Goal: Transaction & Acquisition: Purchase product/service

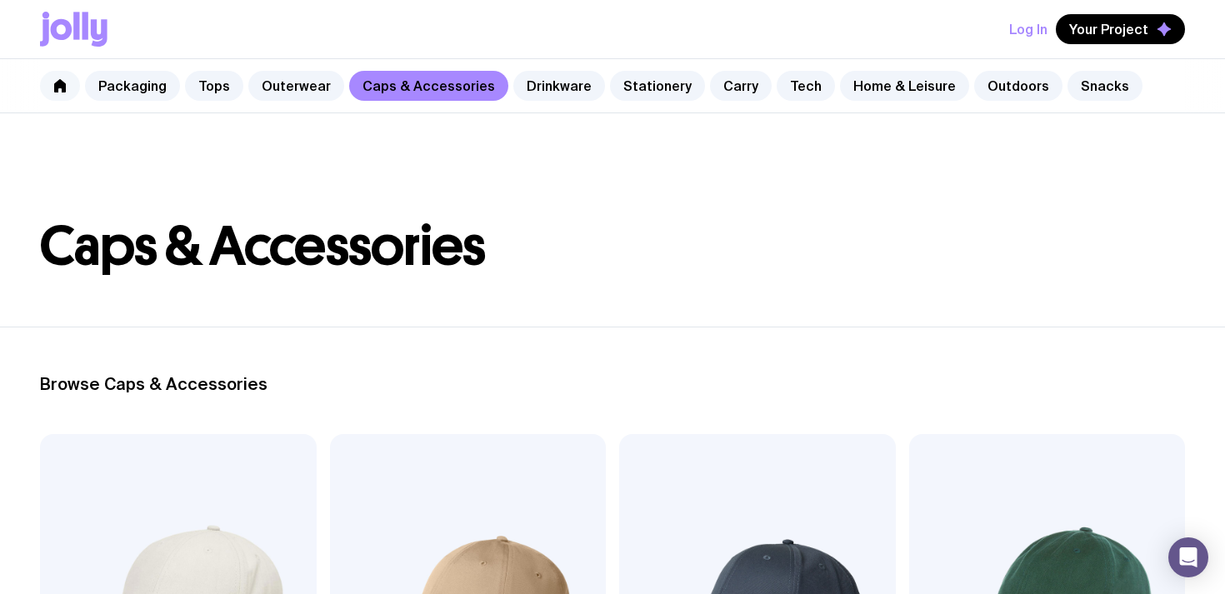
click at [71, 88] on link at bounding box center [60, 86] width 40 height 30
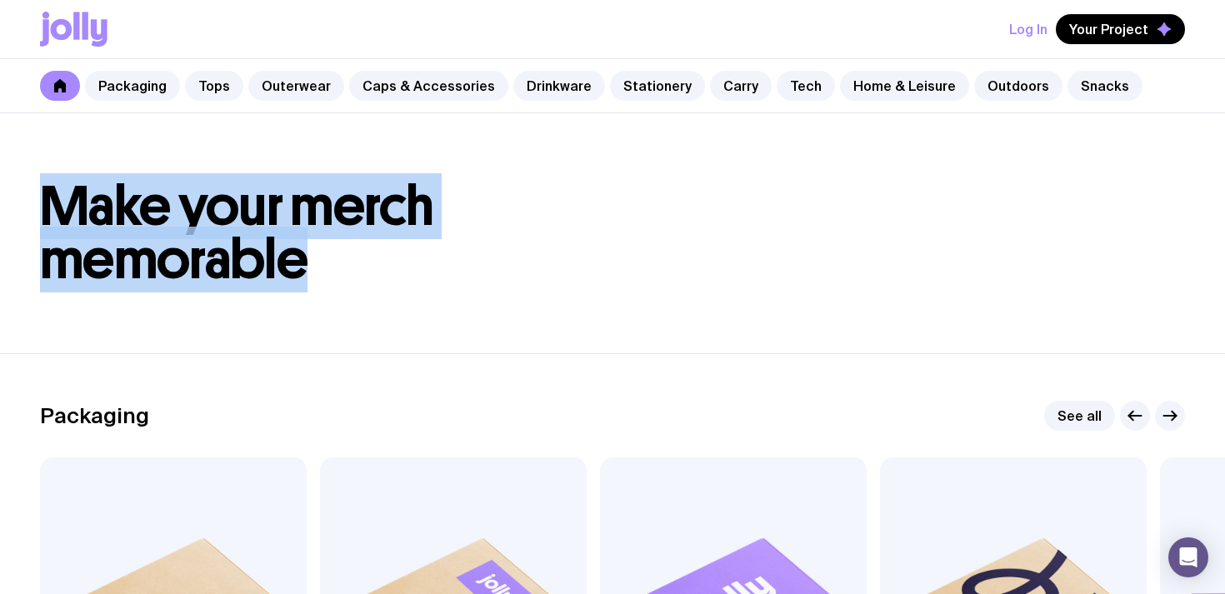
drag, startPoint x: 351, startPoint y: 268, endPoint x: 59, endPoint y: 190, distance: 302.1
click at [58, 191] on h1 "Make your merch memorable" at bounding box center [612, 233] width 1145 height 107
click at [59, 190] on span "Make your merch memorable" at bounding box center [237, 232] width 394 height 119
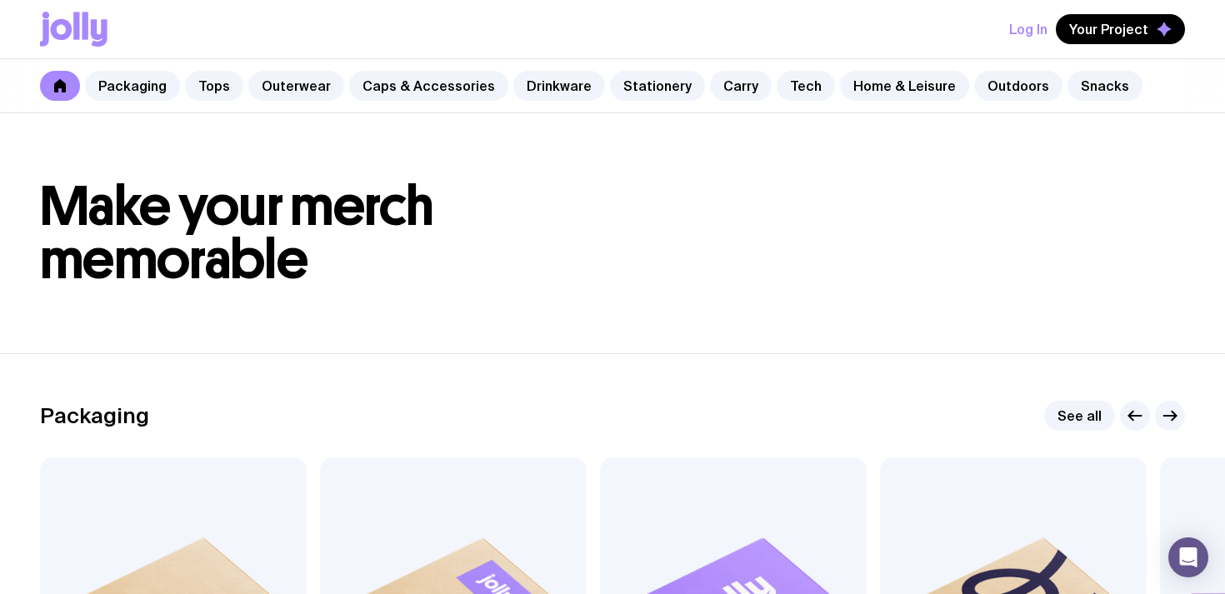
click at [173, 193] on span "Make your merch memorable" at bounding box center [237, 232] width 394 height 119
click at [279, 194] on span "Make your merch memorable" at bounding box center [237, 232] width 394 height 119
click at [295, 210] on span "Make your merch memorable" at bounding box center [237, 232] width 394 height 119
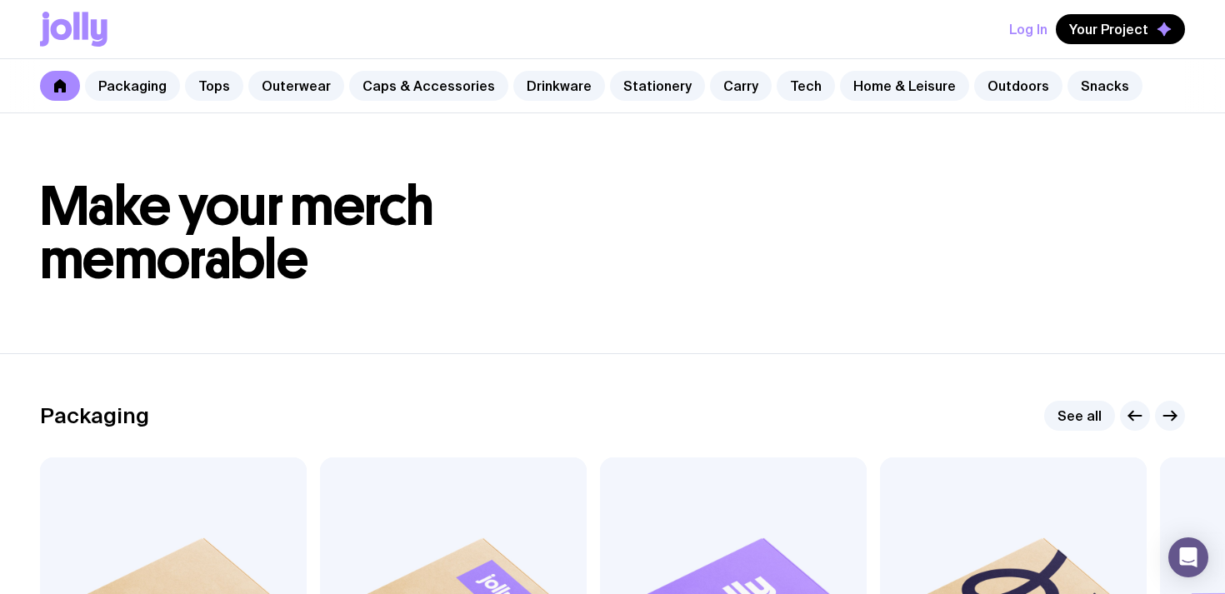
click at [178, 260] on span "Make your merch memorable" at bounding box center [237, 232] width 394 height 119
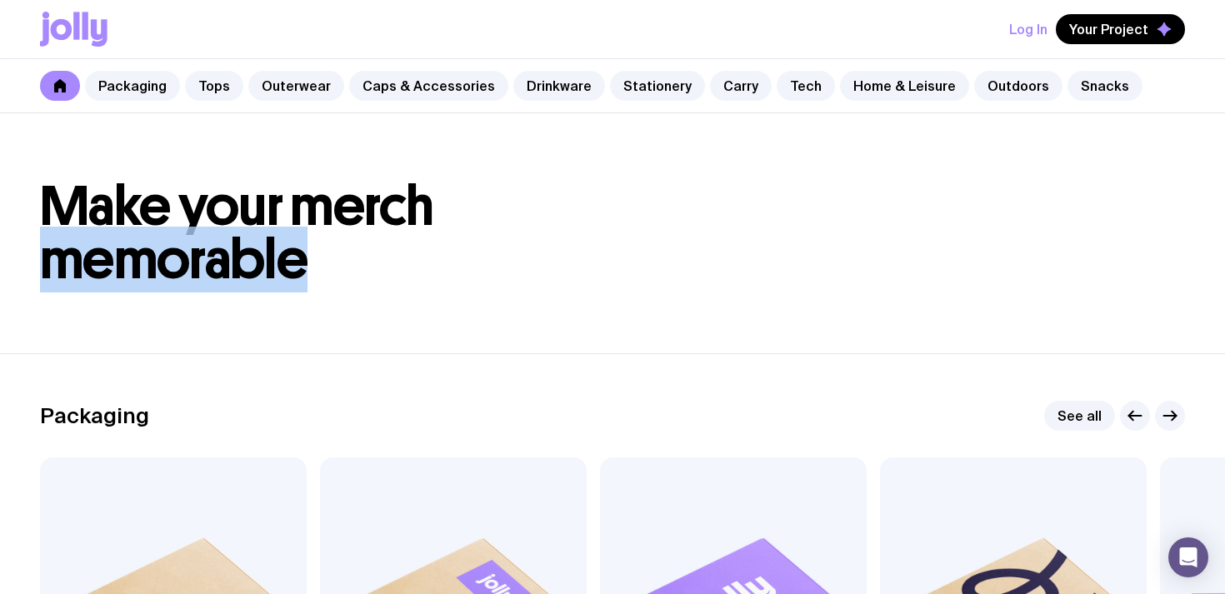
click at [178, 261] on span "Make your merch memorable" at bounding box center [237, 232] width 394 height 119
click at [217, 266] on span "Make your merch memorable" at bounding box center [237, 232] width 394 height 119
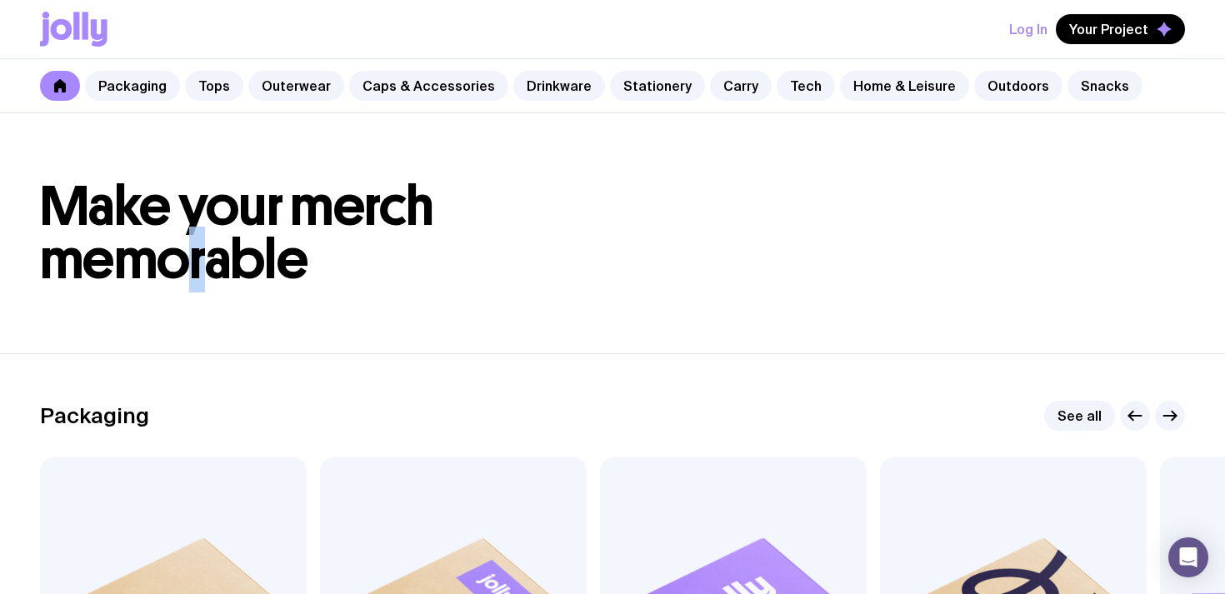
drag, startPoint x: 201, startPoint y: 263, endPoint x: 185, endPoint y: 263, distance: 15.8
click at [185, 263] on span "Make your merch memorable" at bounding box center [237, 232] width 394 height 119
click at [193, 263] on span "Make your merch memorable" at bounding box center [237, 232] width 394 height 119
click at [714, 81] on link "Carry" at bounding box center [741, 86] width 62 height 30
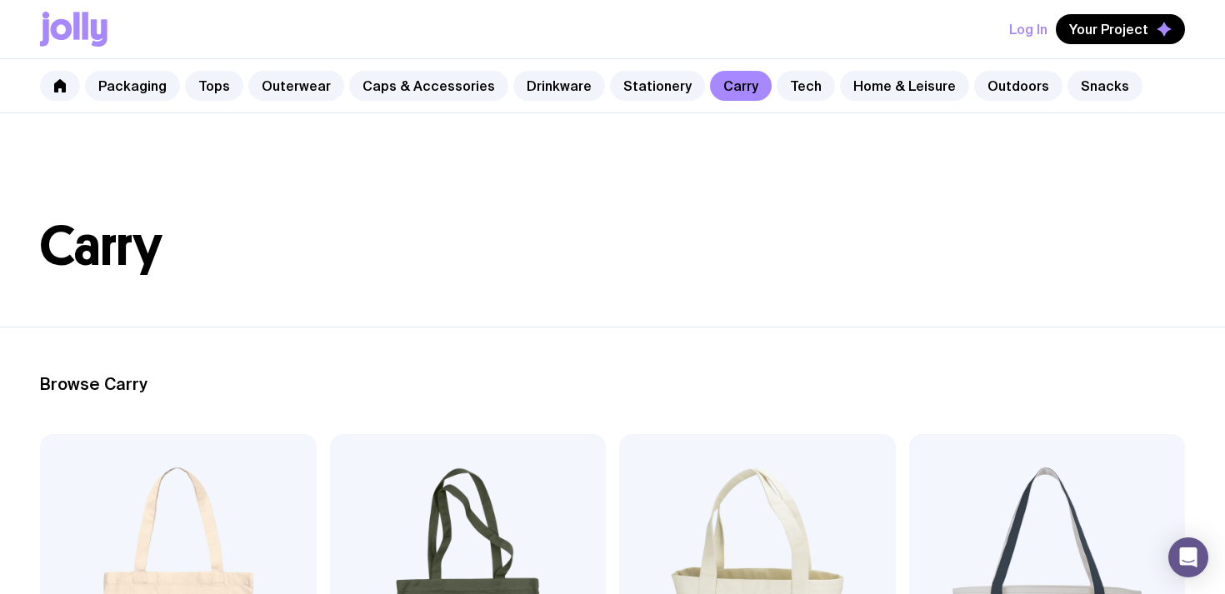
scroll to position [300, 0]
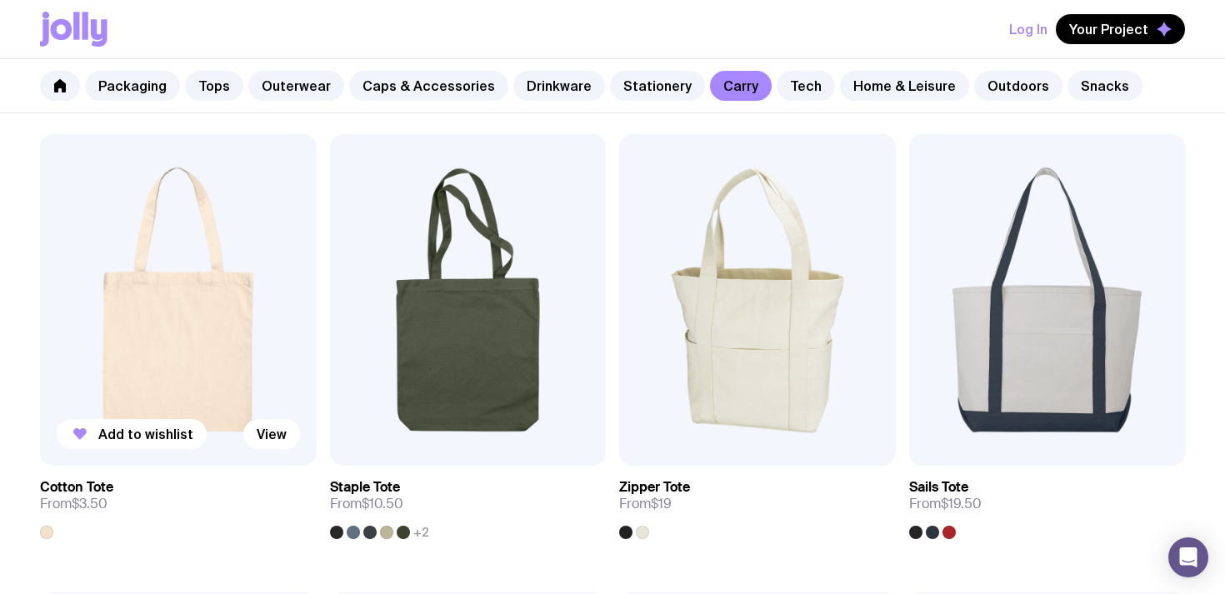
click at [163, 350] on img at bounding box center [178, 300] width 277 height 332
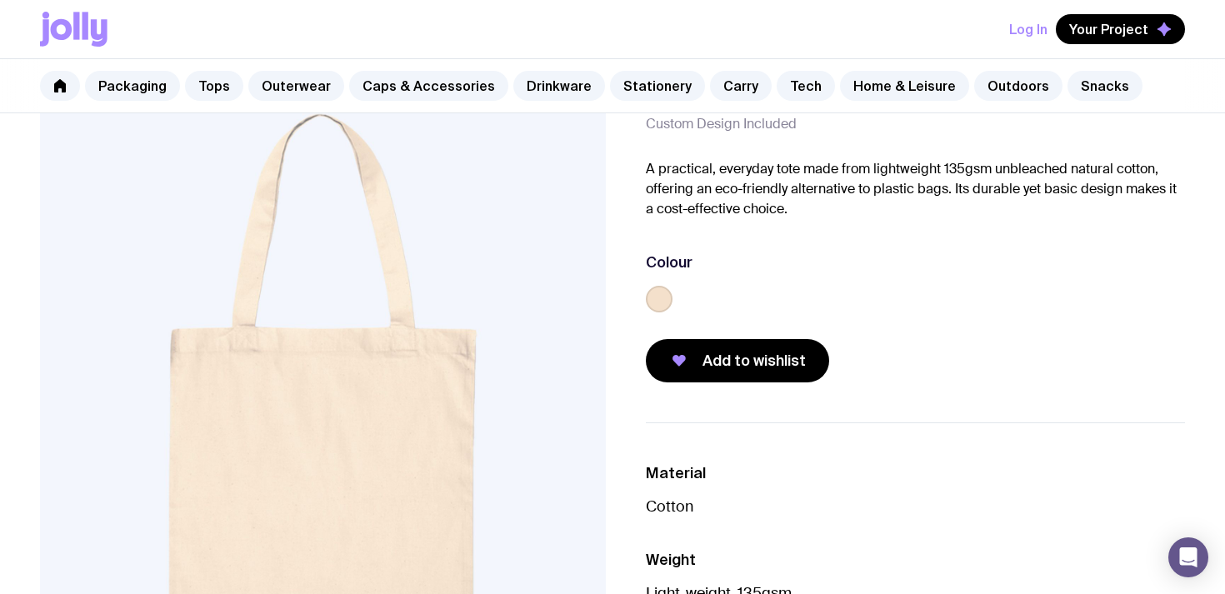
scroll to position [108, 0]
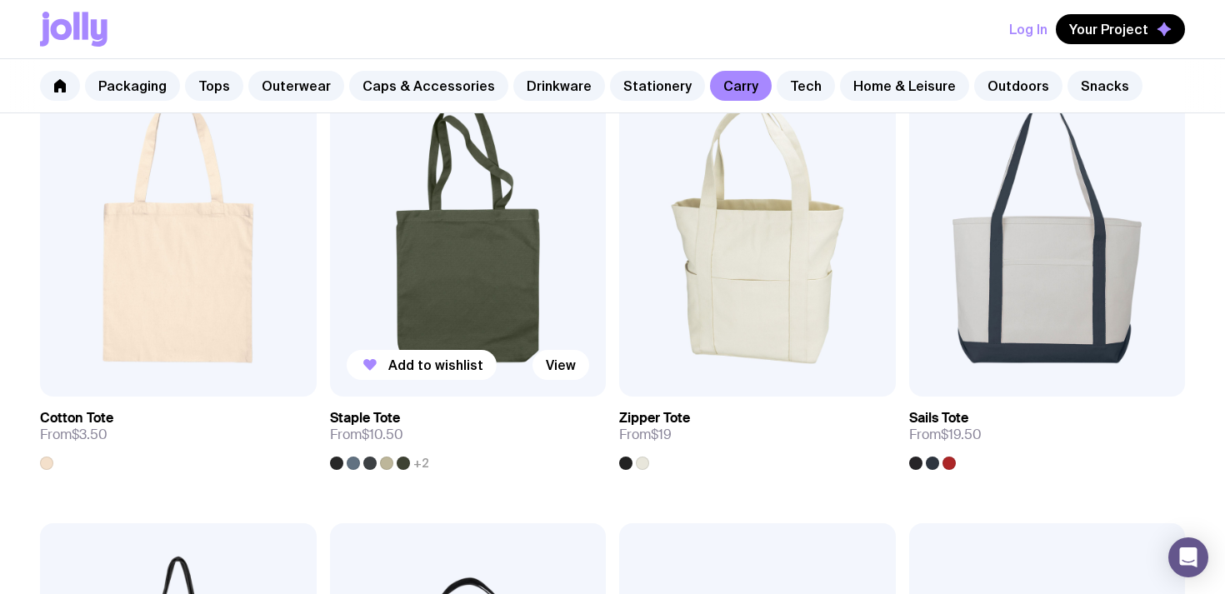
scroll to position [360, 0]
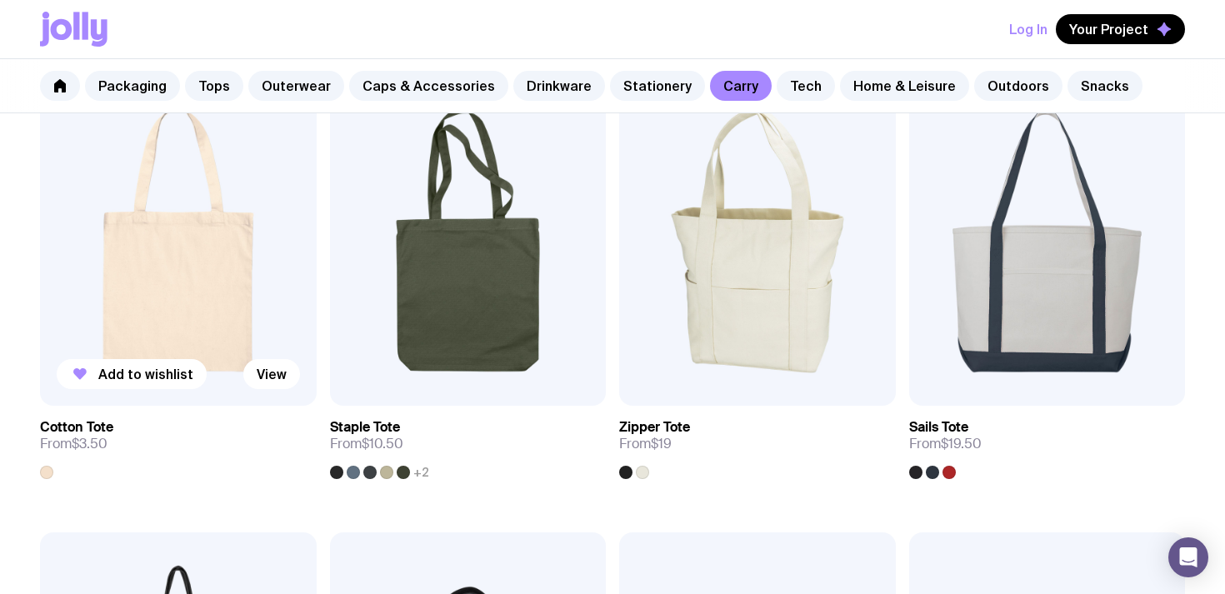
click at [198, 287] on img at bounding box center [178, 240] width 277 height 332
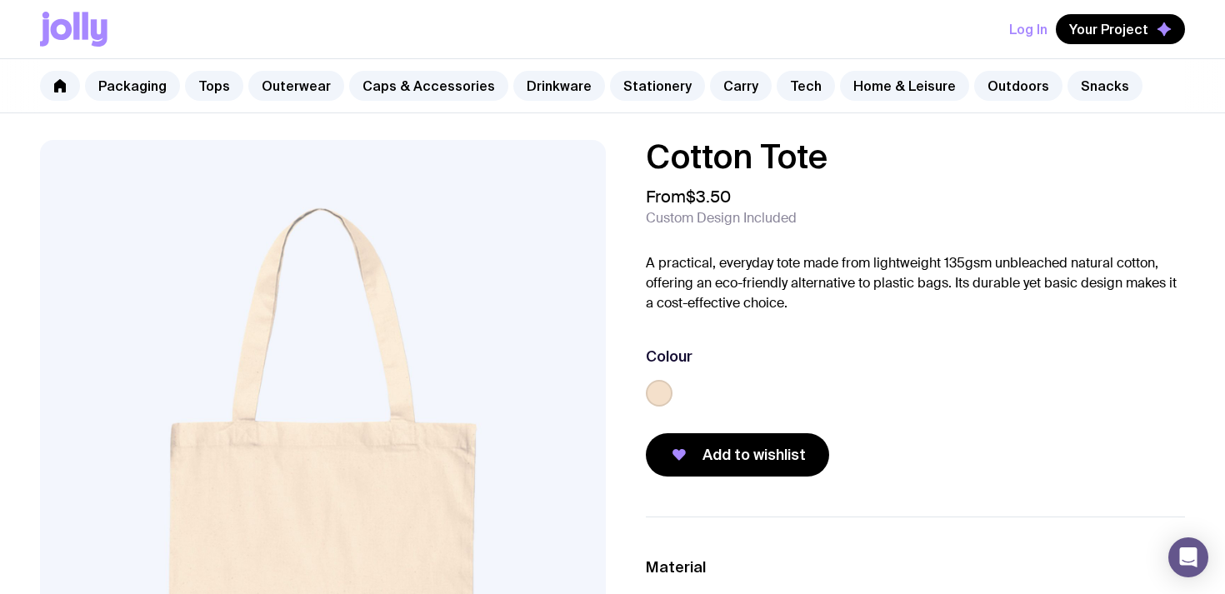
scroll to position [28, 0]
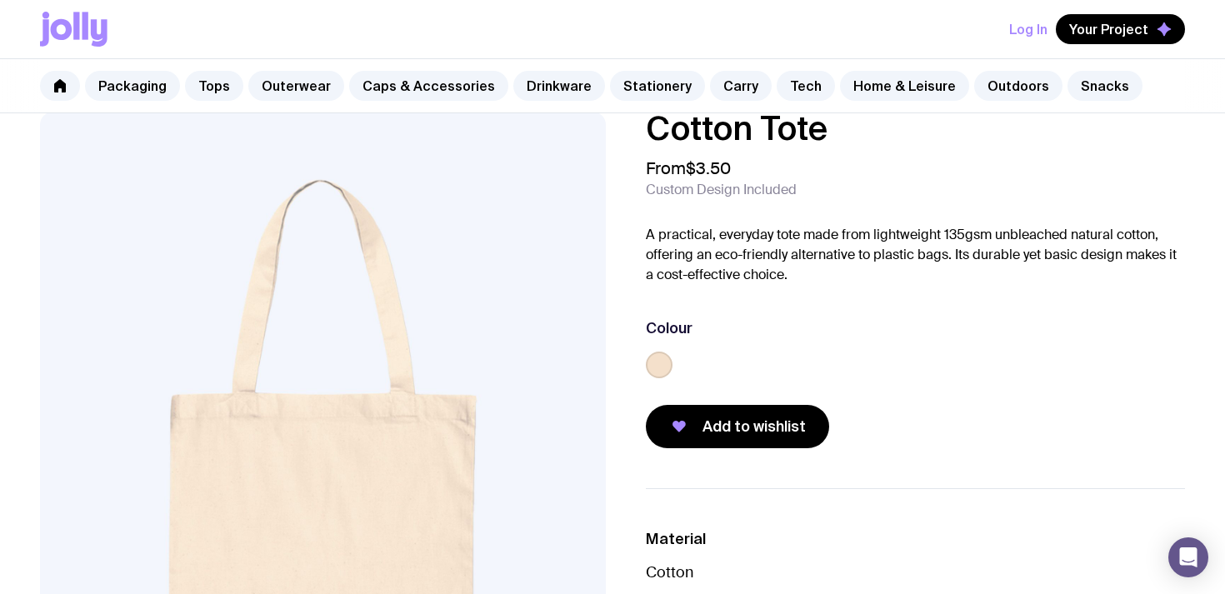
scroll to position [360, 0]
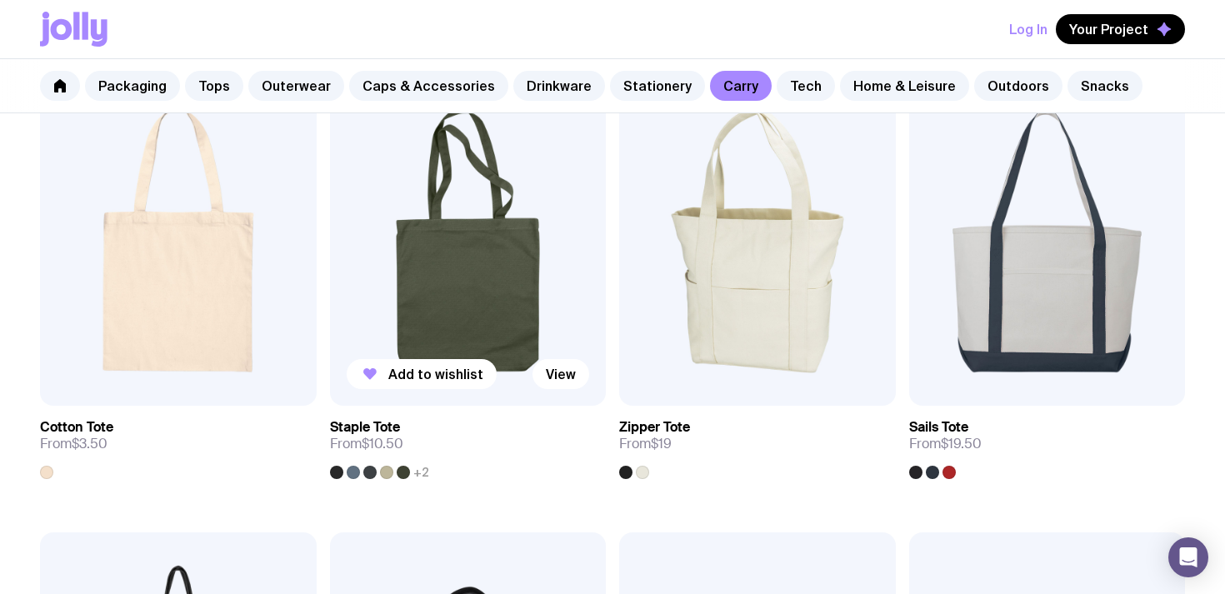
click at [440, 233] on img at bounding box center [468, 240] width 277 height 332
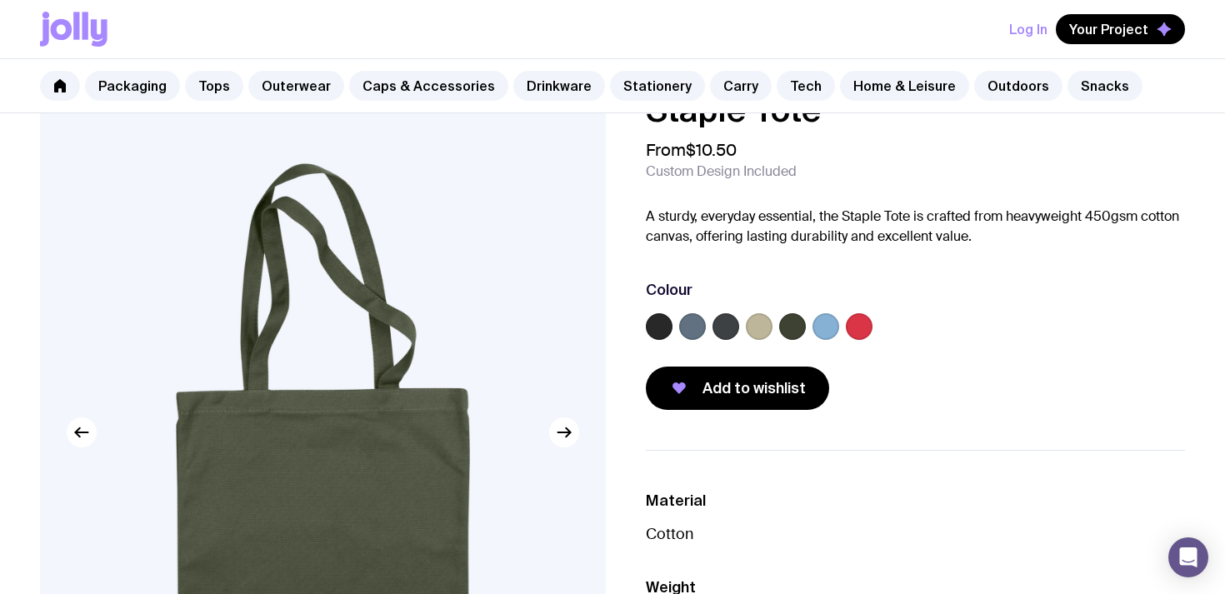
scroll to position [54, 0]
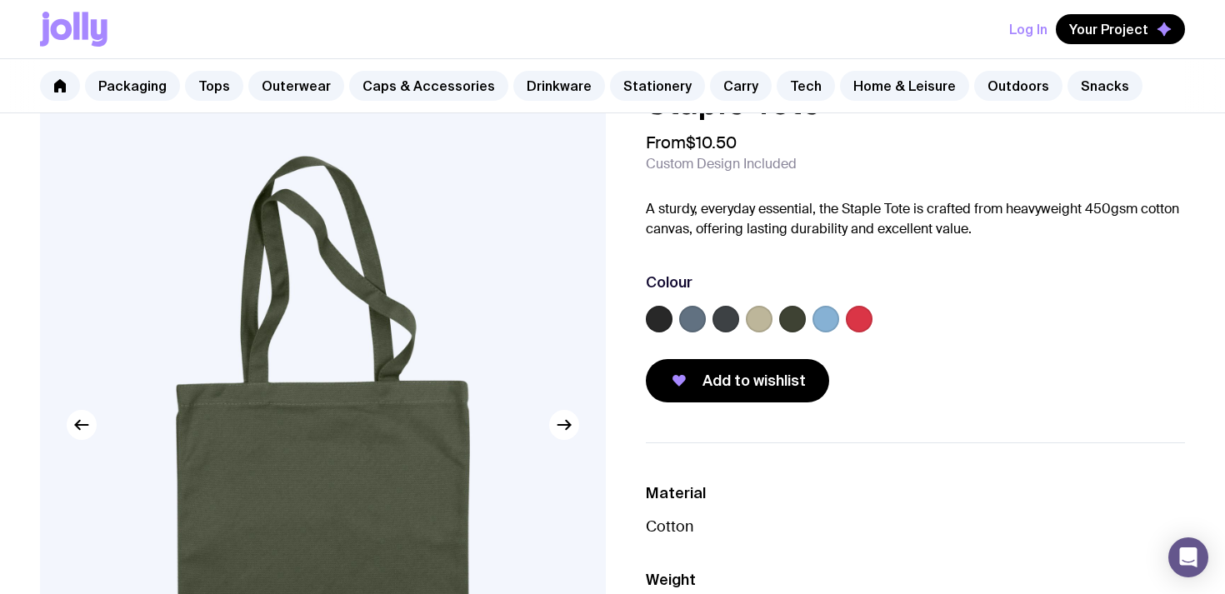
click at [866, 327] on label at bounding box center [859, 319] width 27 height 27
click at [0, 0] on input "radio" at bounding box center [0, 0] width 0 height 0
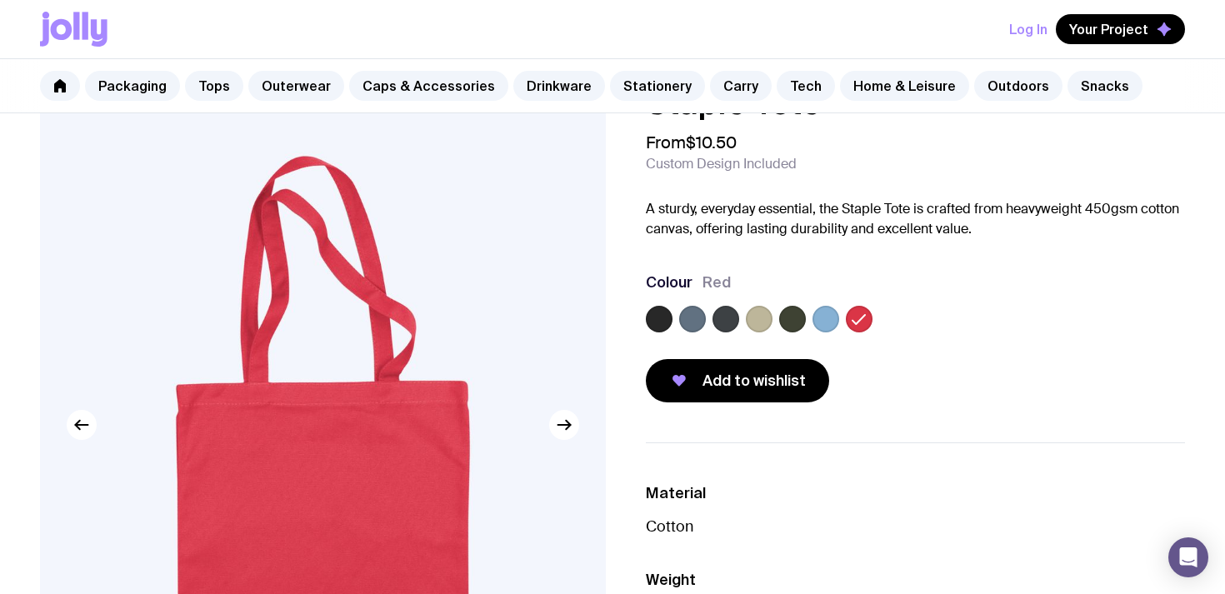
click at [759, 318] on label at bounding box center [759, 319] width 27 height 27
click at [0, 0] on input "radio" at bounding box center [0, 0] width 0 height 0
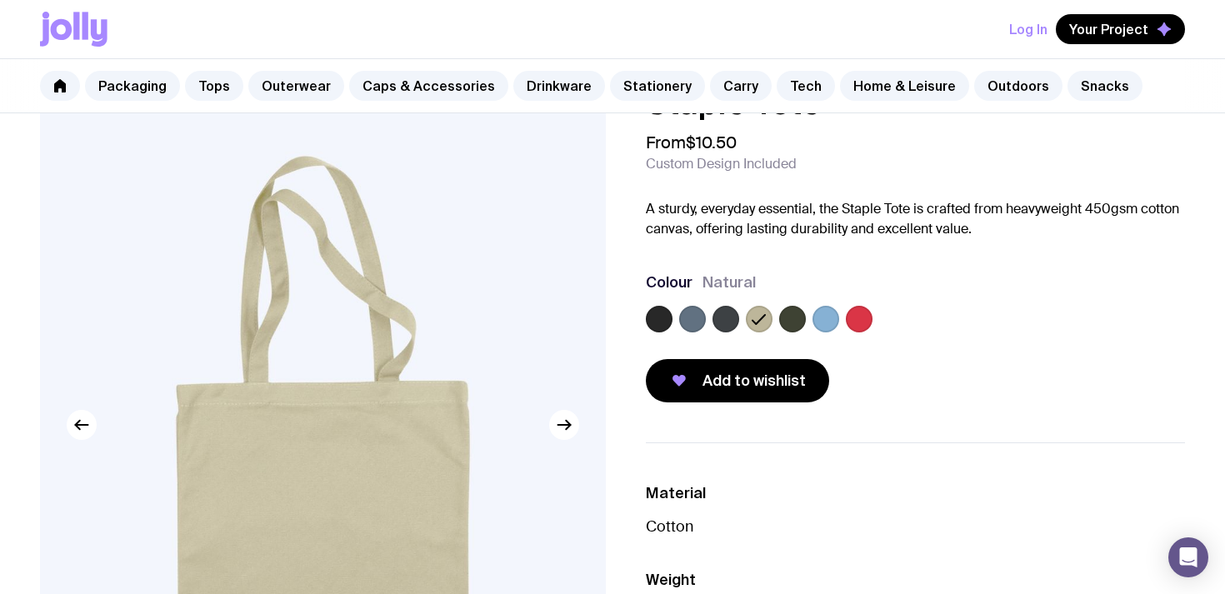
click at [723, 323] on label at bounding box center [726, 319] width 27 height 27
click at [0, 0] on input "radio" at bounding box center [0, 0] width 0 height 0
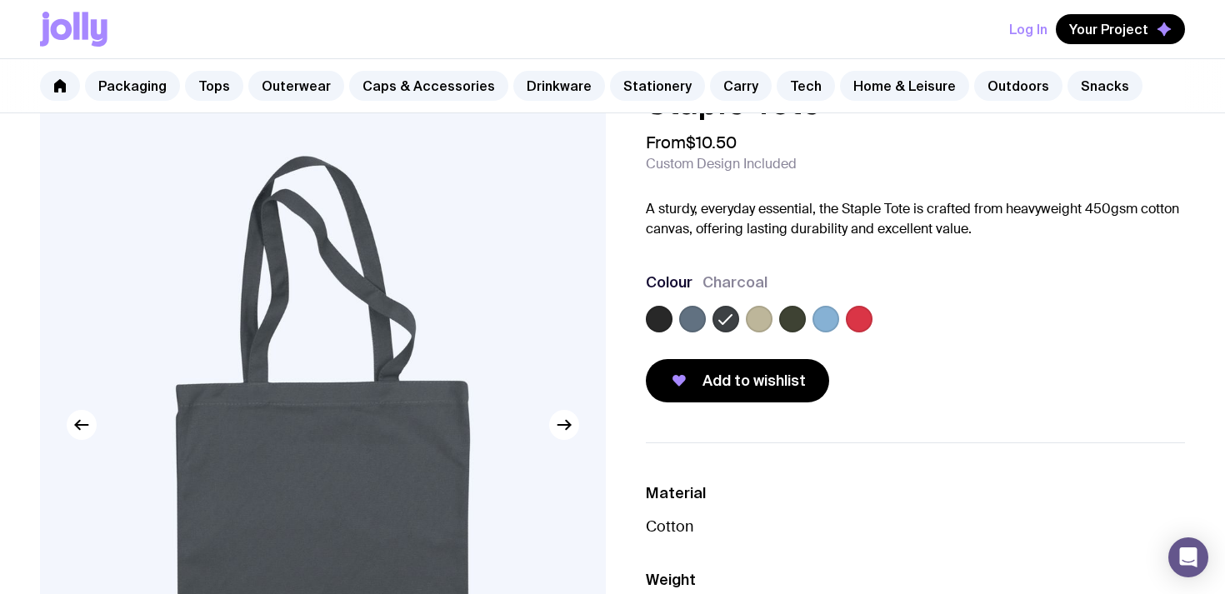
click at [760, 323] on label at bounding box center [759, 319] width 27 height 27
click at [0, 0] on input "radio" at bounding box center [0, 0] width 0 height 0
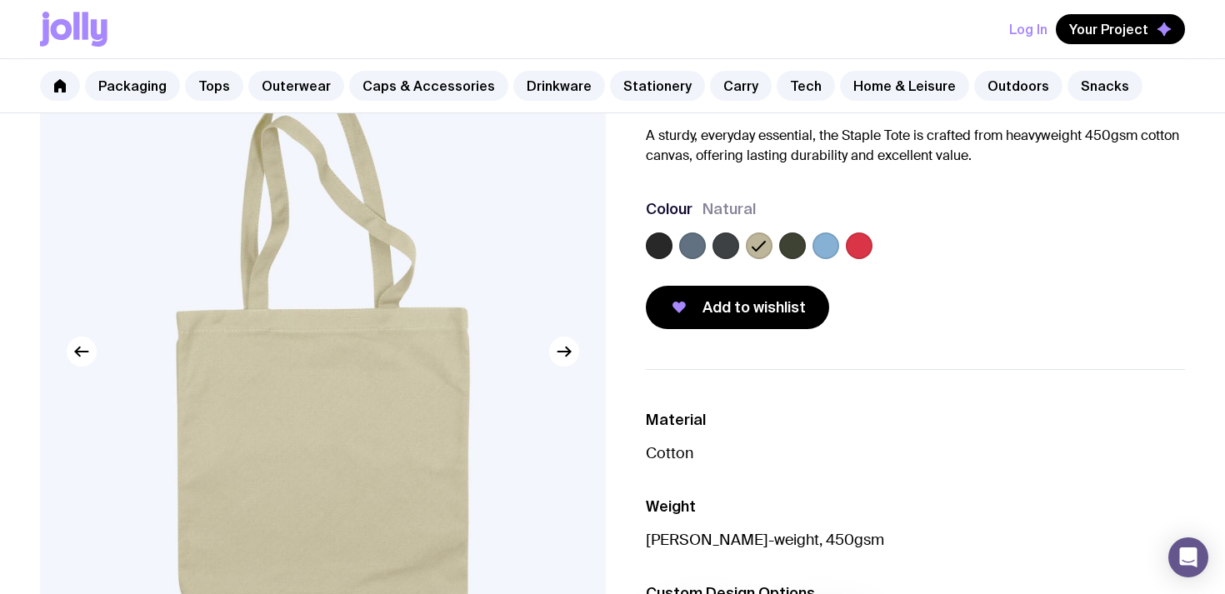
scroll to position [203, 0]
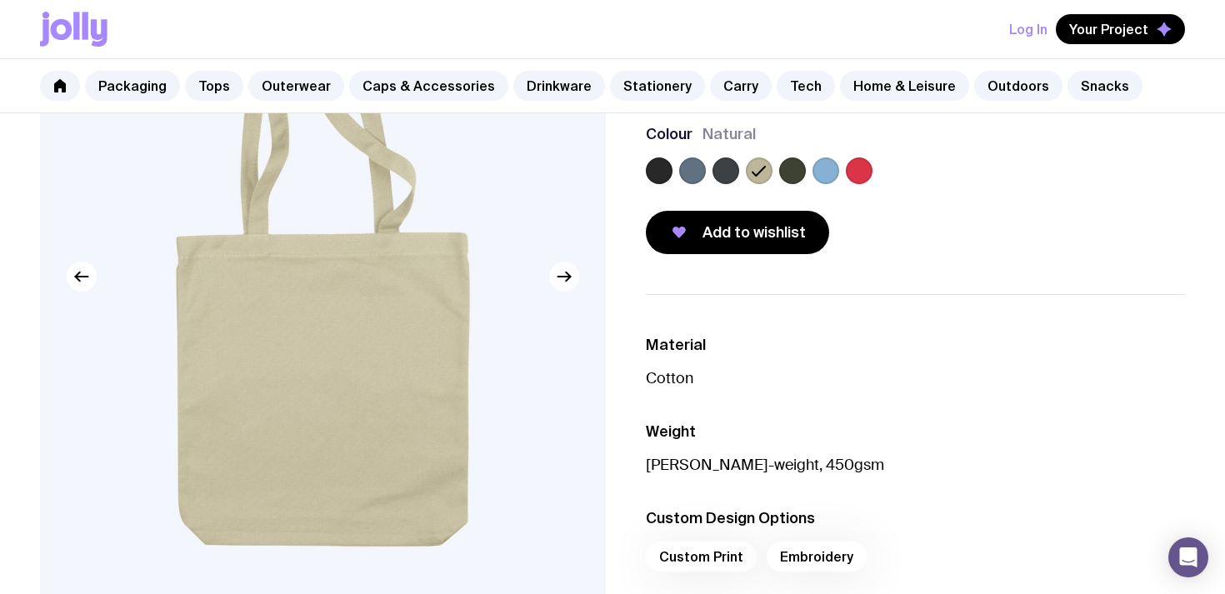
click at [563, 278] on icon "button" at bounding box center [564, 277] width 20 height 20
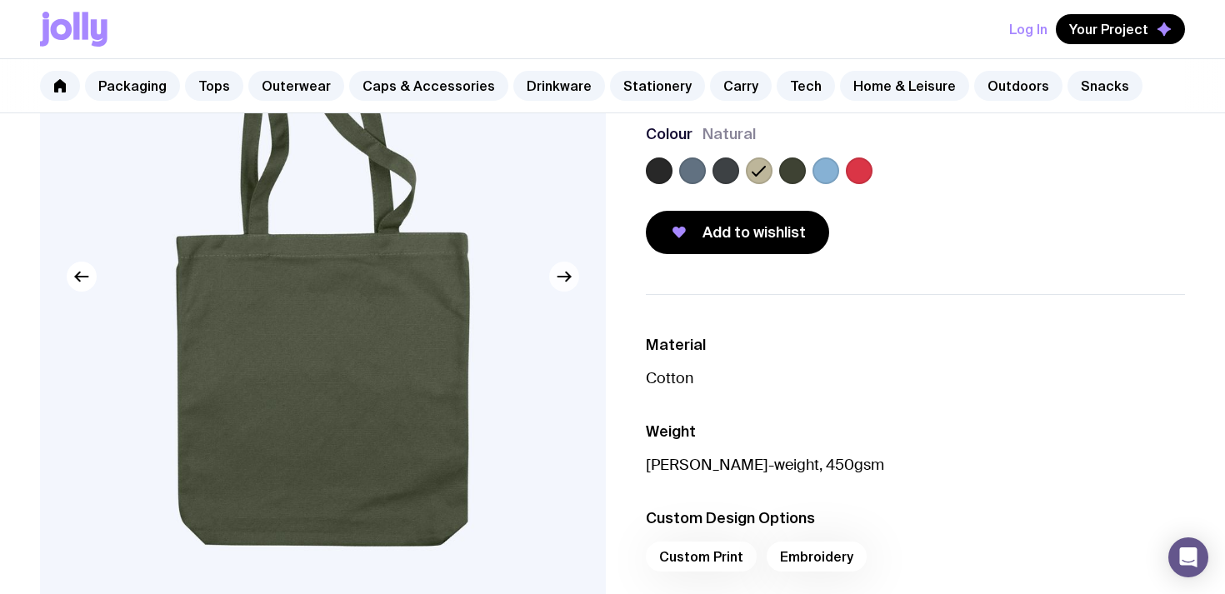
click at [563, 278] on icon "button" at bounding box center [564, 277] width 20 height 20
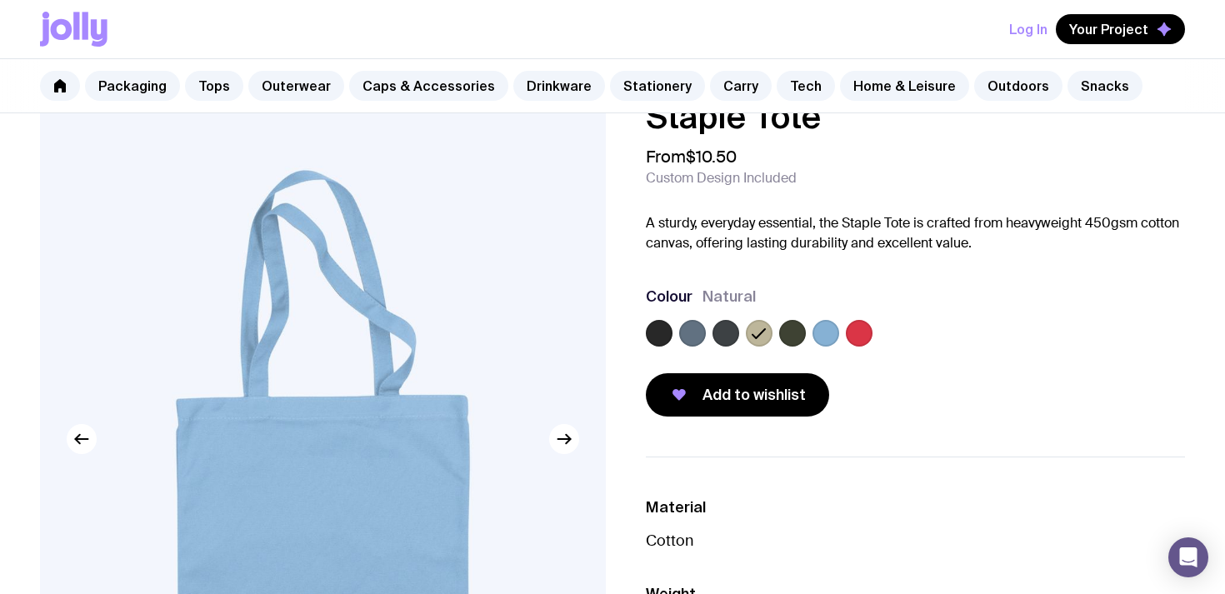
scroll to position [360, 0]
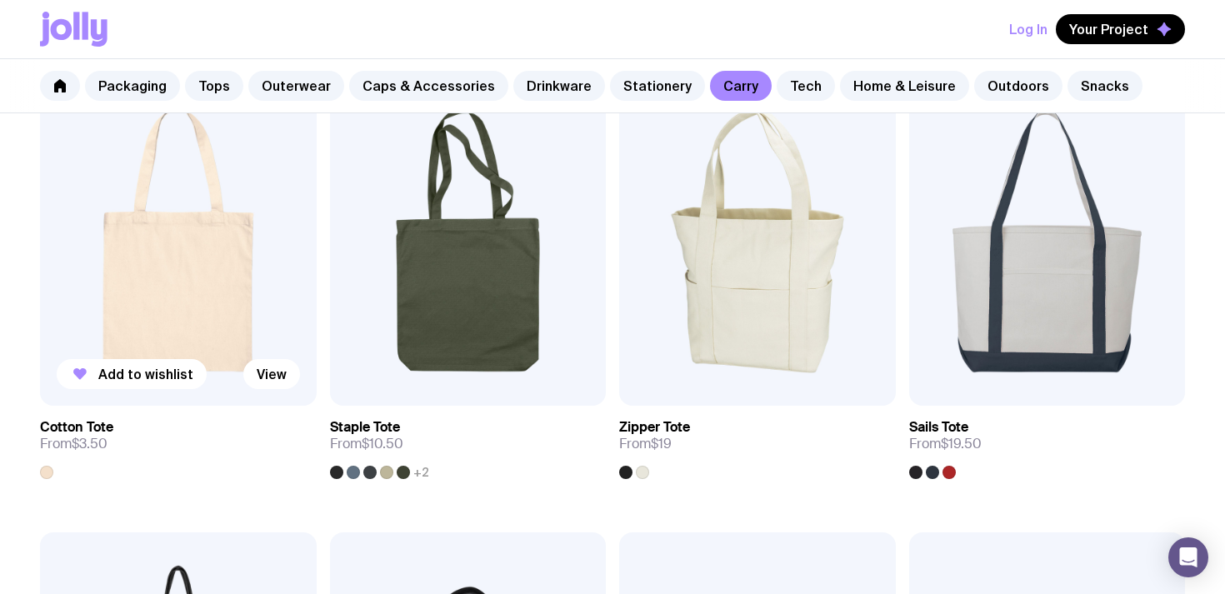
click at [178, 238] on img at bounding box center [178, 240] width 277 height 332
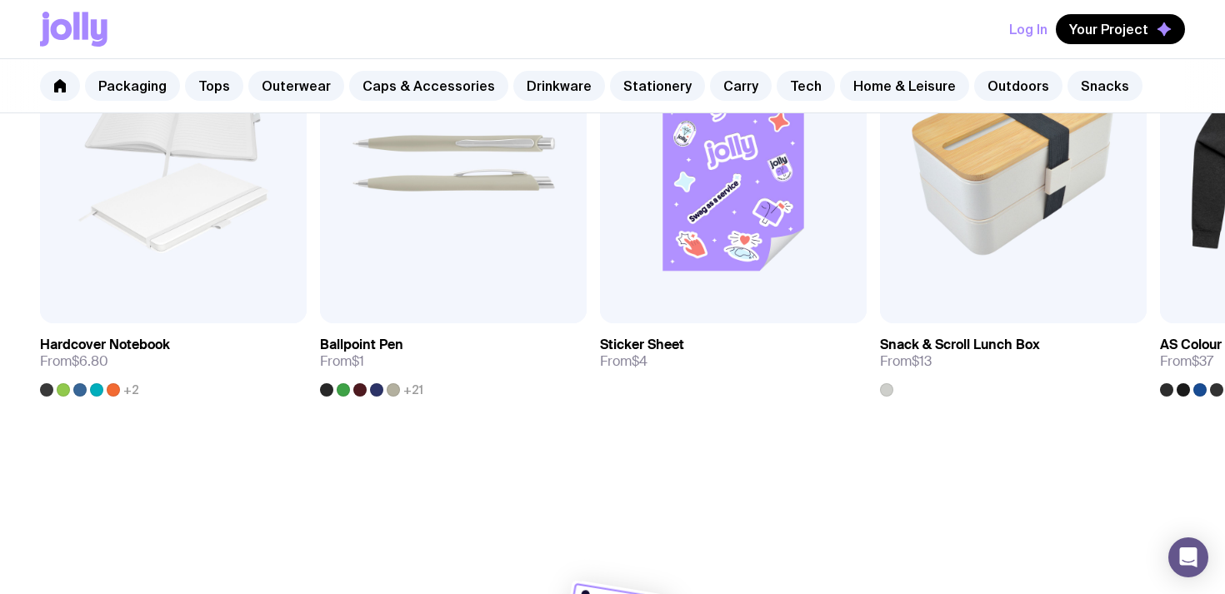
scroll to position [1029, 0]
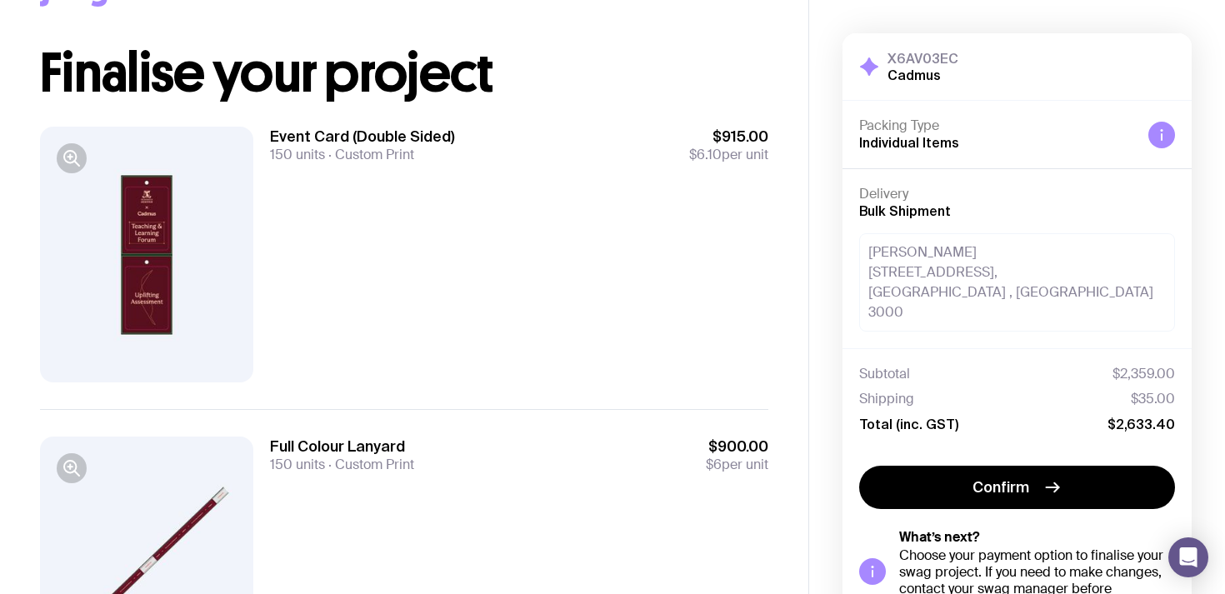
scroll to position [67, 0]
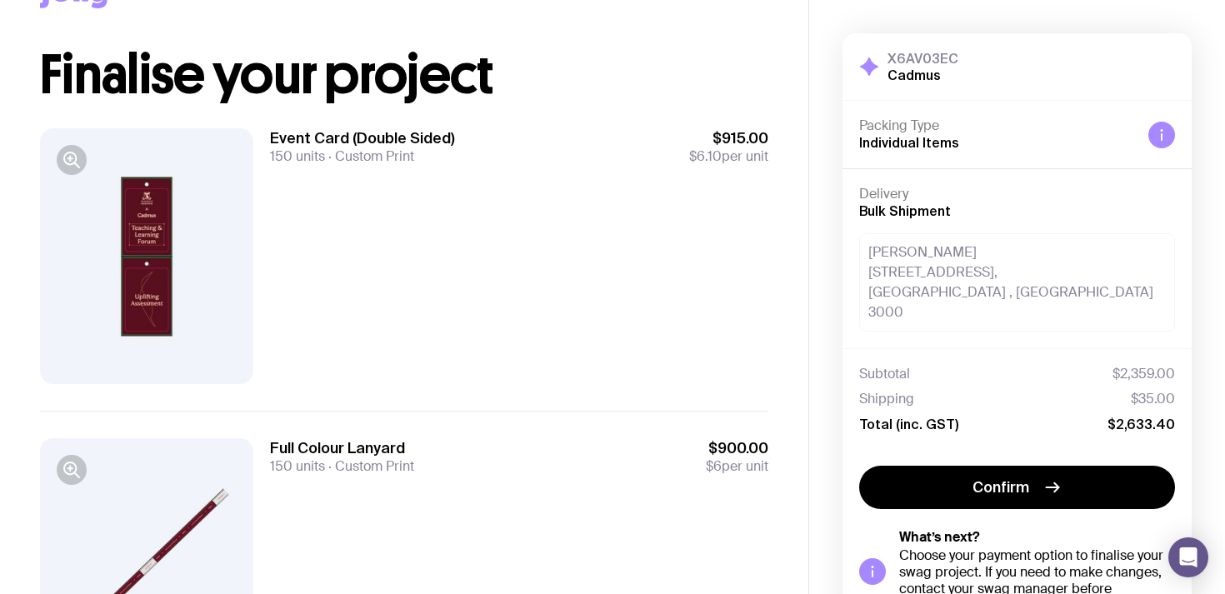
click at [110, 220] on div at bounding box center [146, 256] width 213 height 256
click at [172, 263] on div at bounding box center [146, 256] width 213 height 256
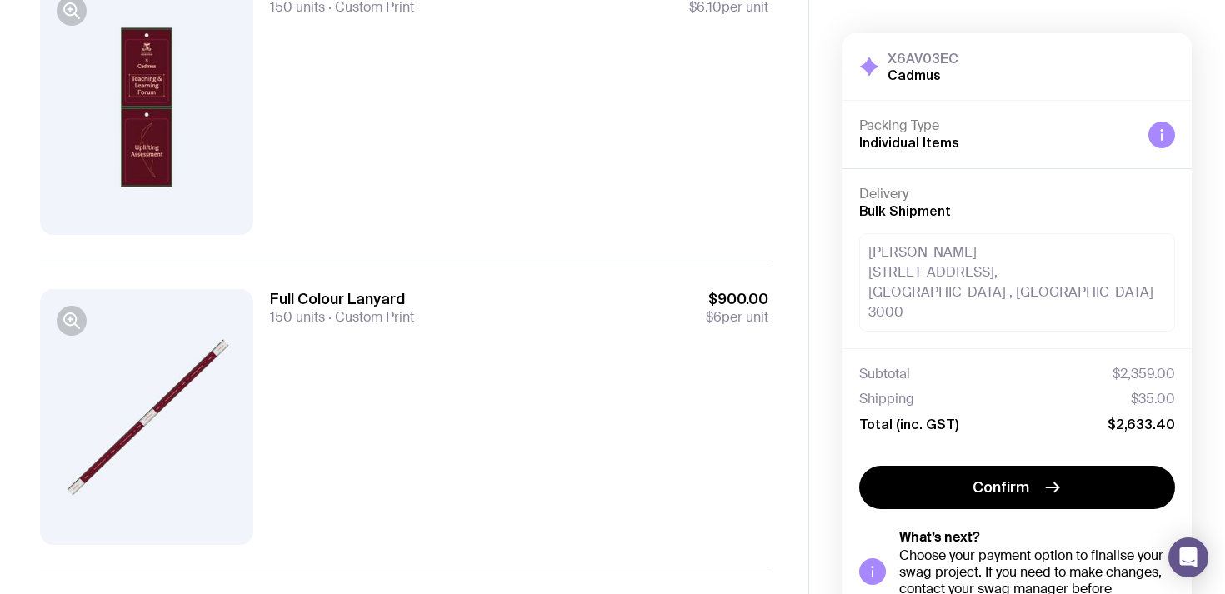
scroll to position [227, 0]
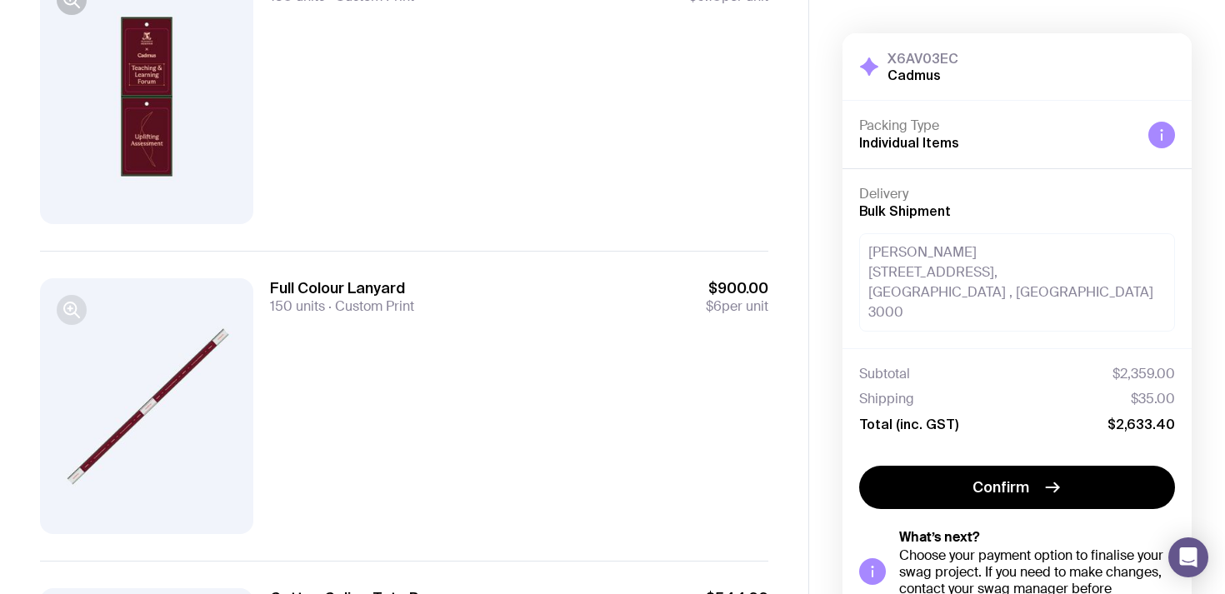
click at [64, 311] on icon "button" at bounding box center [70, 309] width 12 height 12
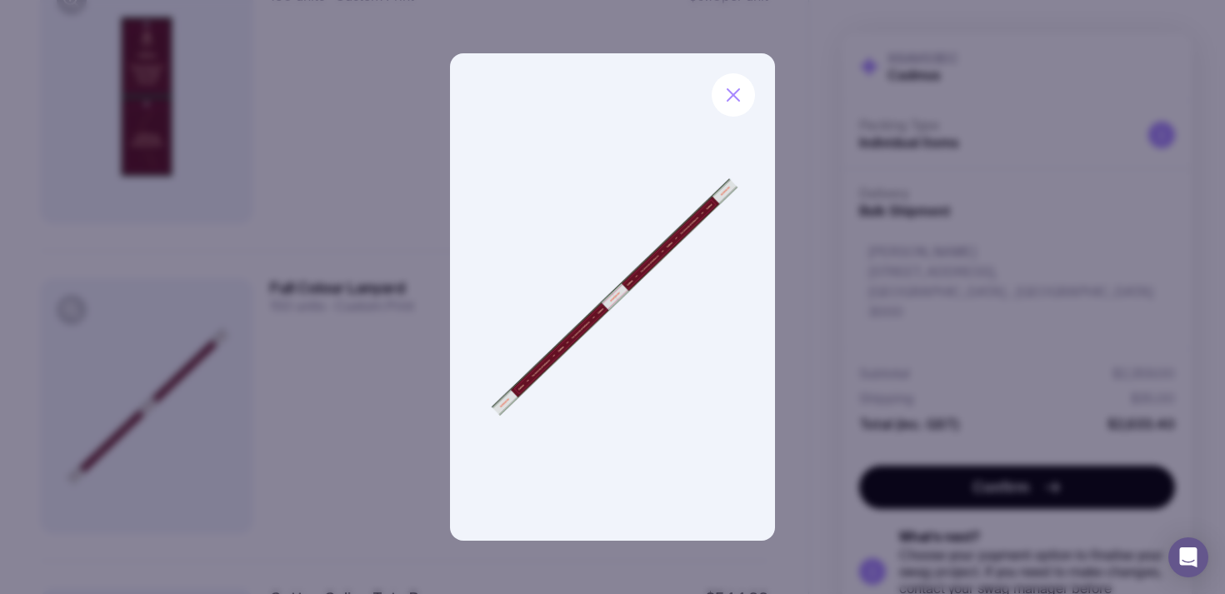
click at [594, 304] on img at bounding box center [612, 297] width 325 height 488
click at [744, 83] on button "button" at bounding box center [733, 94] width 43 height 43
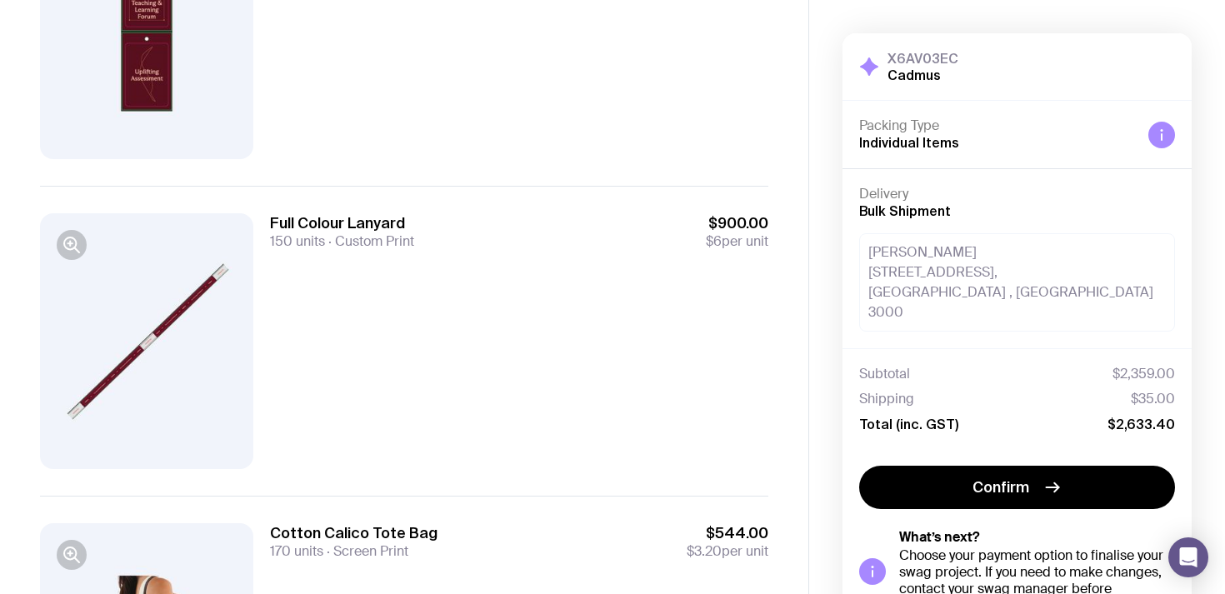
scroll to position [288, 0]
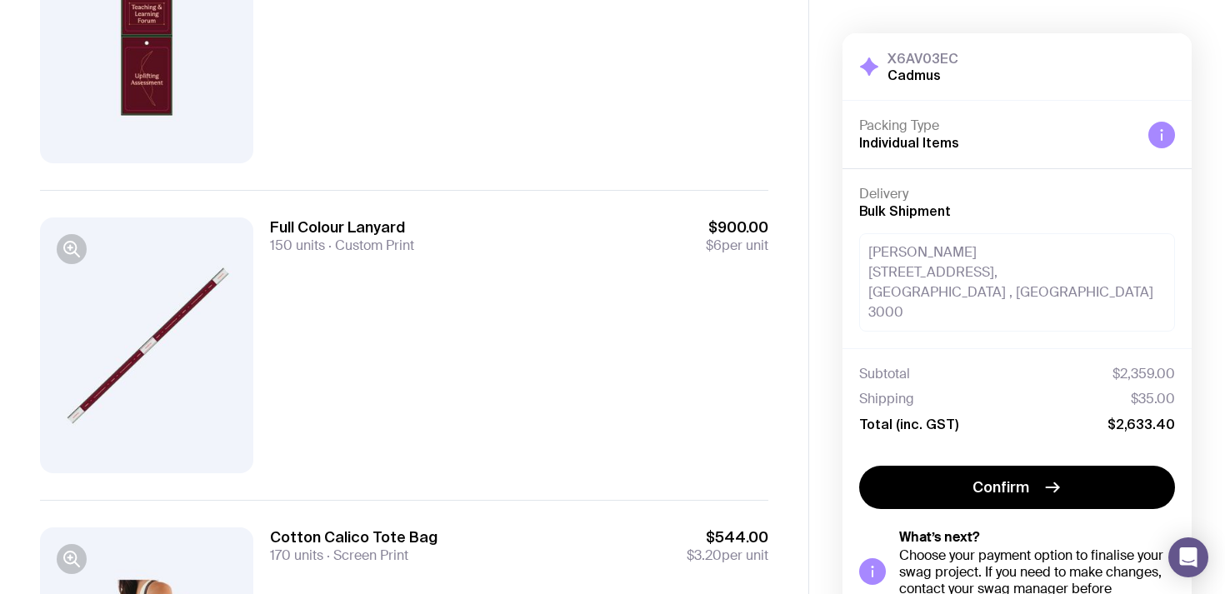
click at [290, 243] on span "150 units" at bounding box center [297, 246] width 55 height 18
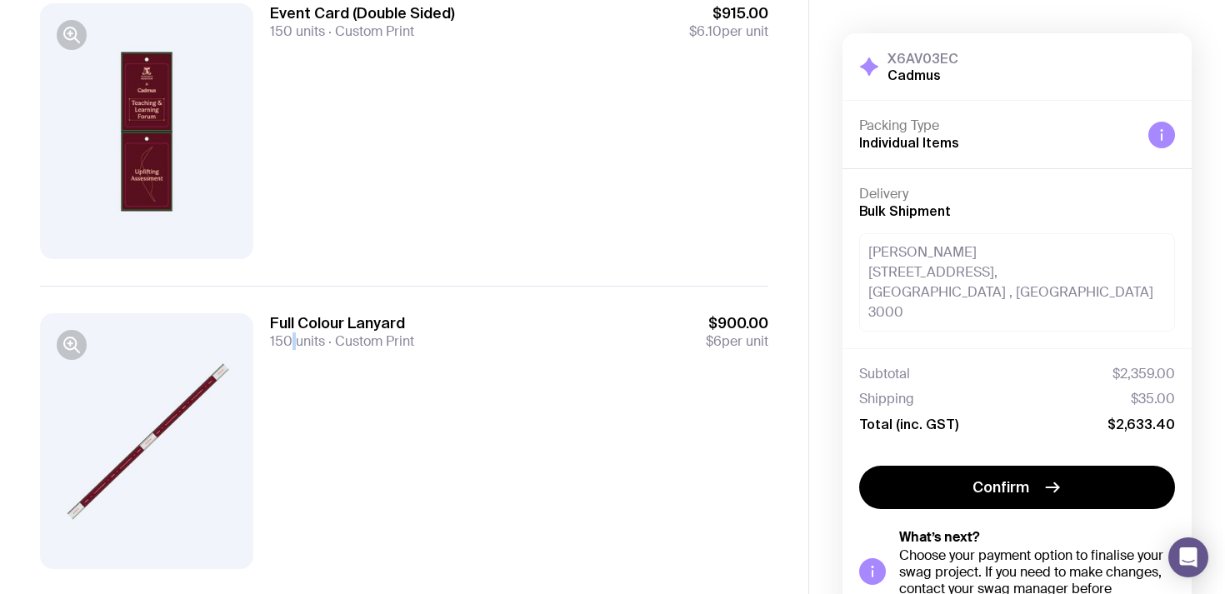
scroll to position [95, 0]
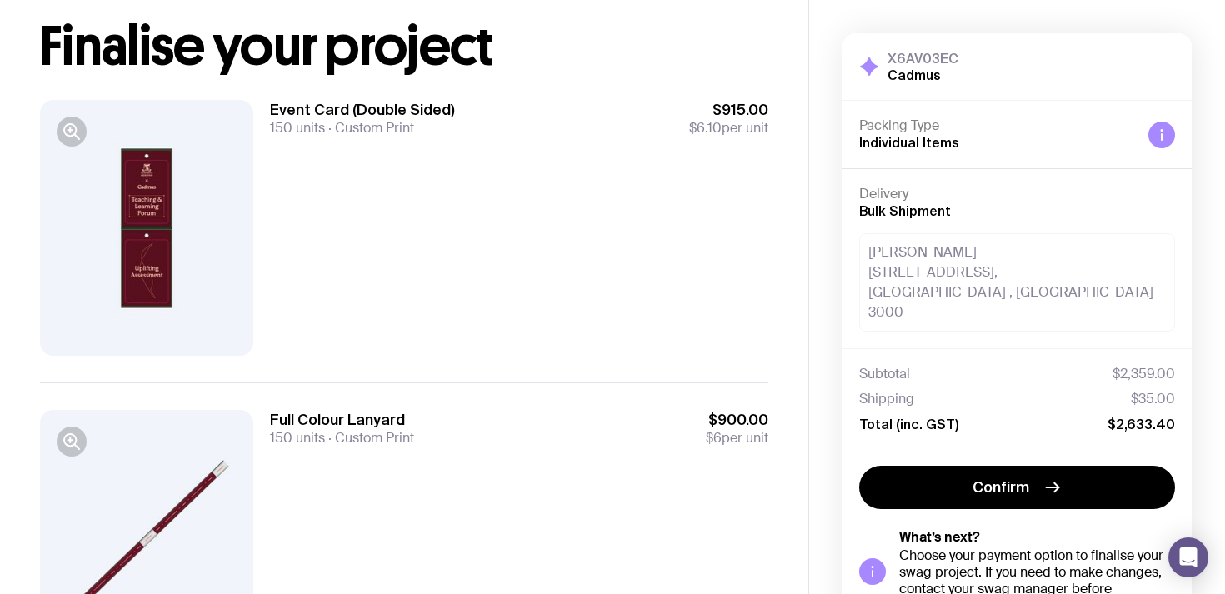
click at [295, 121] on span "150 units" at bounding box center [297, 128] width 55 height 18
click at [293, 123] on span "150 units" at bounding box center [297, 128] width 55 height 18
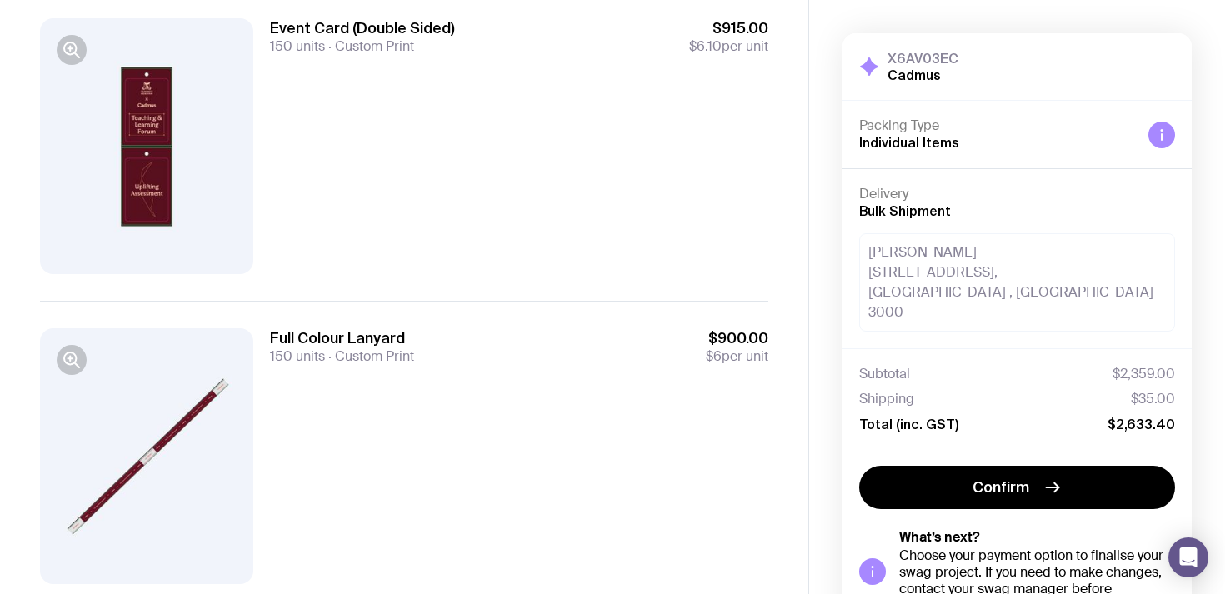
scroll to position [229, 0]
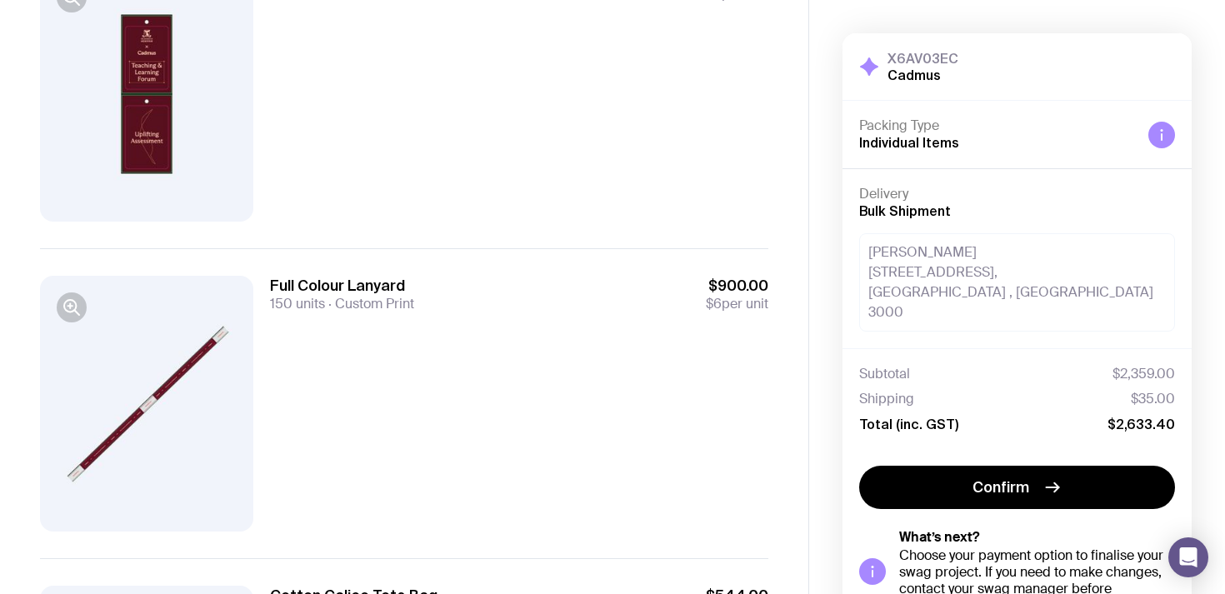
click at [134, 393] on div at bounding box center [146, 404] width 213 height 256
click at [76, 318] on button "button" at bounding box center [72, 308] width 30 height 30
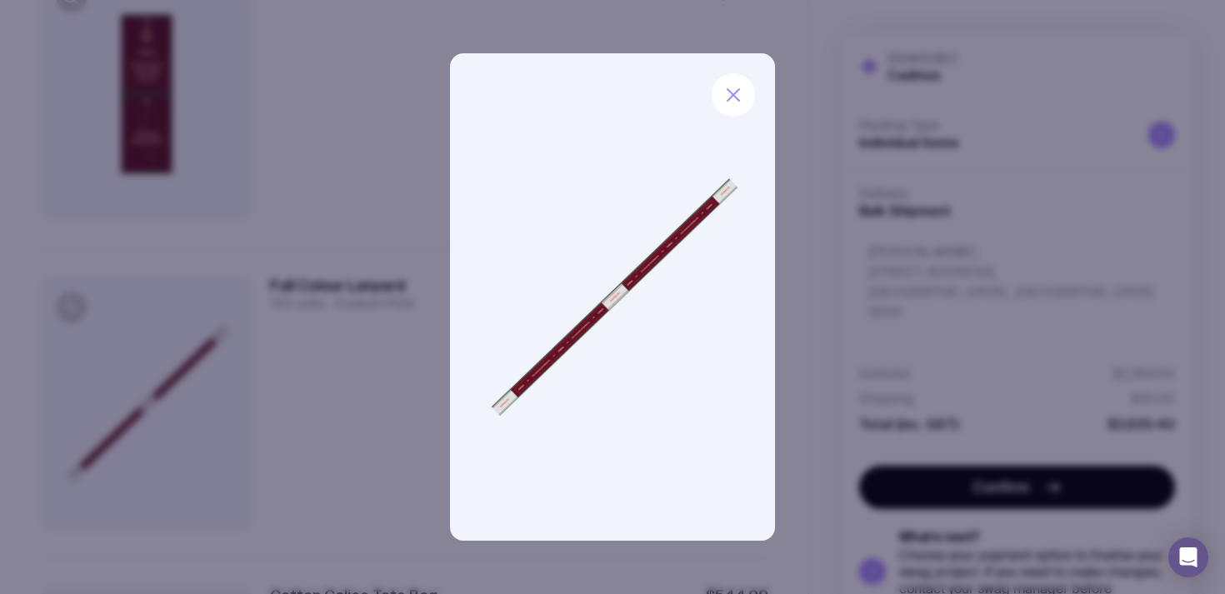
click at [588, 324] on img at bounding box center [612, 297] width 325 height 488
click at [725, 84] on button "button" at bounding box center [733, 94] width 43 height 43
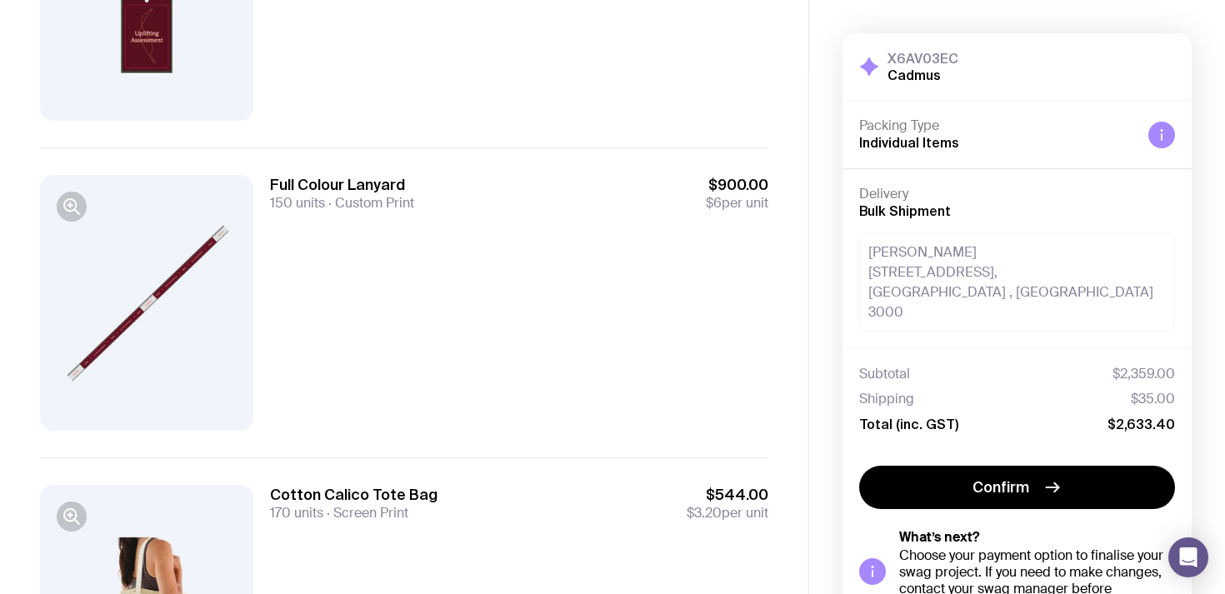
scroll to position [537, 0]
